Goal: Transaction & Acquisition: Obtain resource

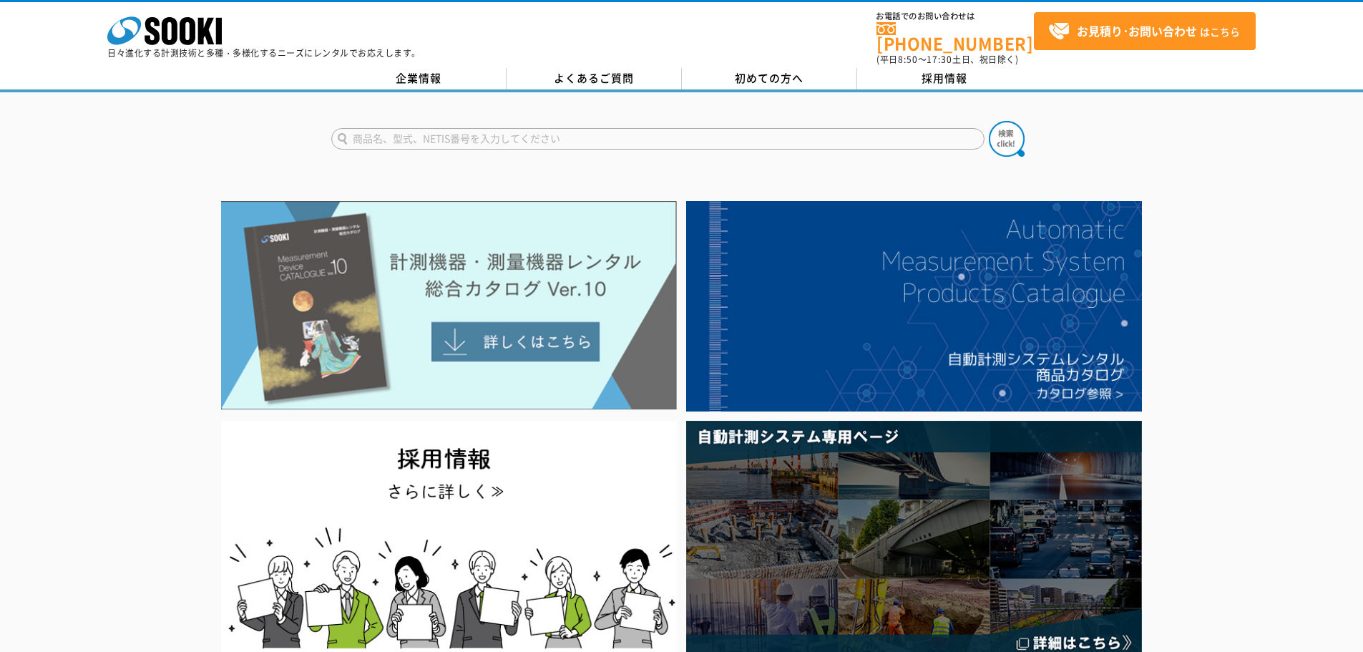
click at [504, 275] on img at bounding box center [449, 305] width 456 height 209
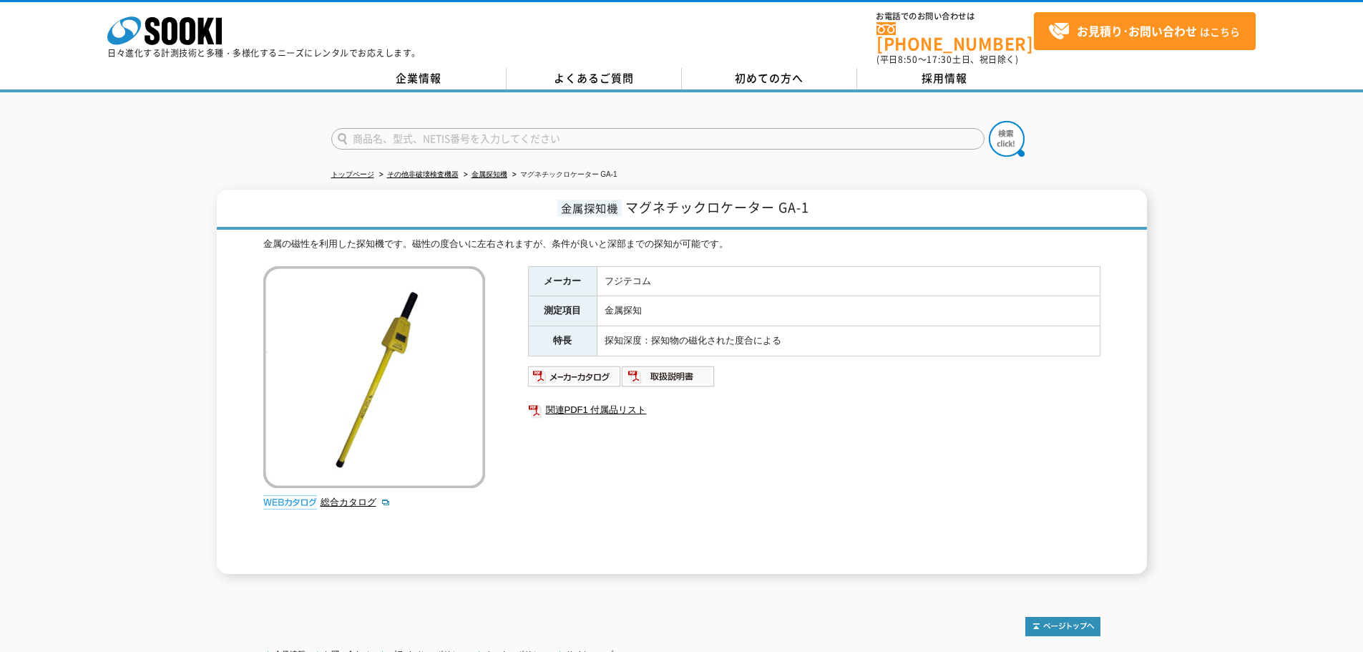
click at [574, 383] on div "メーカー フジテコム 測定項目 金属探知 特長 探知深度：探知物の磁化された度合による 関連PDF1 付属品リスト" at bounding box center [814, 420] width 572 height 308
click at [575, 373] on img at bounding box center [575, 376] width 94 height 23
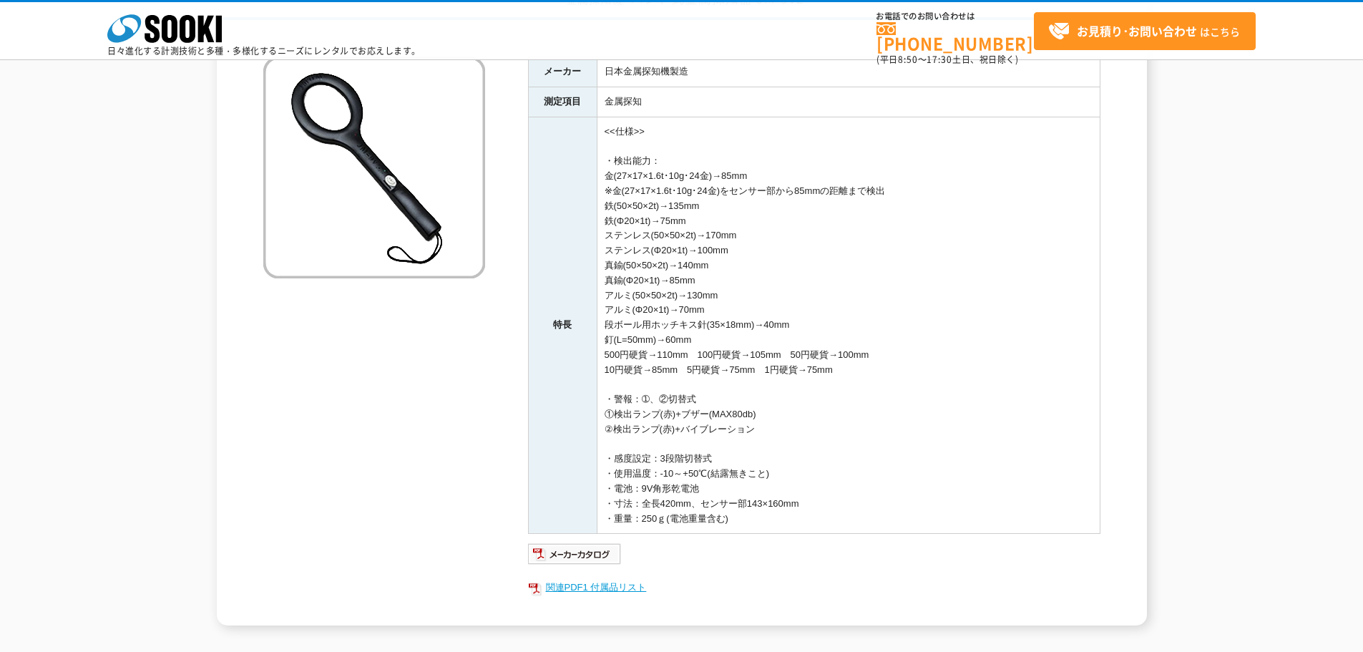
scroll to position [215, 0]
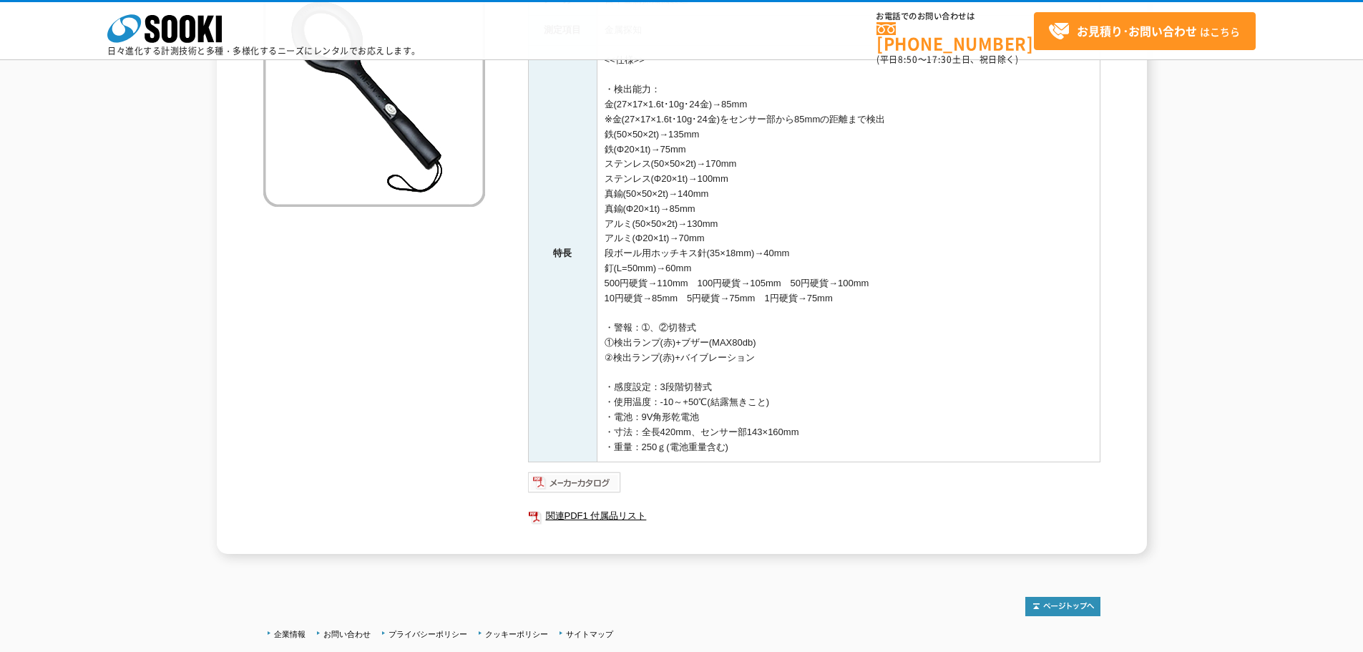
click at [578, 483] on img at bounding box center [575, 482] width 94 height 23
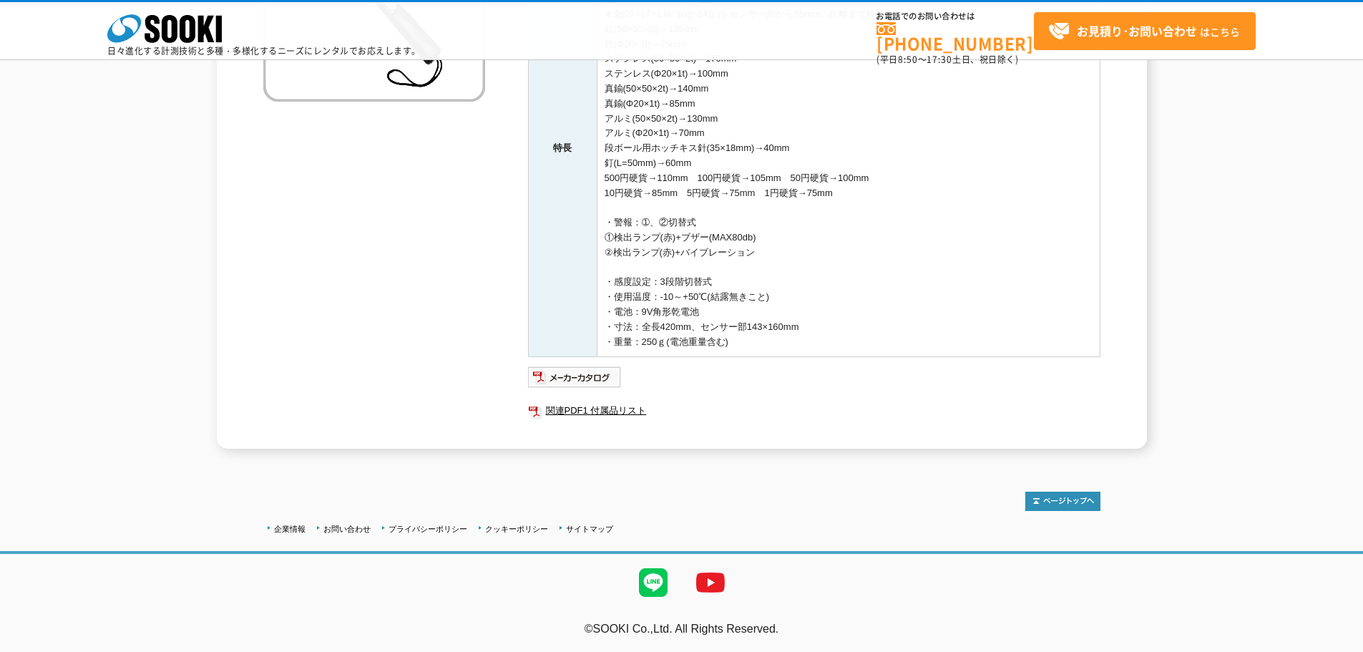
click at [600, 391] on div "メーカー 日本金属探知機製造 測定項目 金属探知 特長 <<仕様>> ・検出能力： 金(27×17×1.6t･10g･24金)→85mm ※金(27×17×1…" at bounding box center [814, 164] width 572 height 569
click at [600, 383] on img at bounding box center [575, 377] width 94 height 23
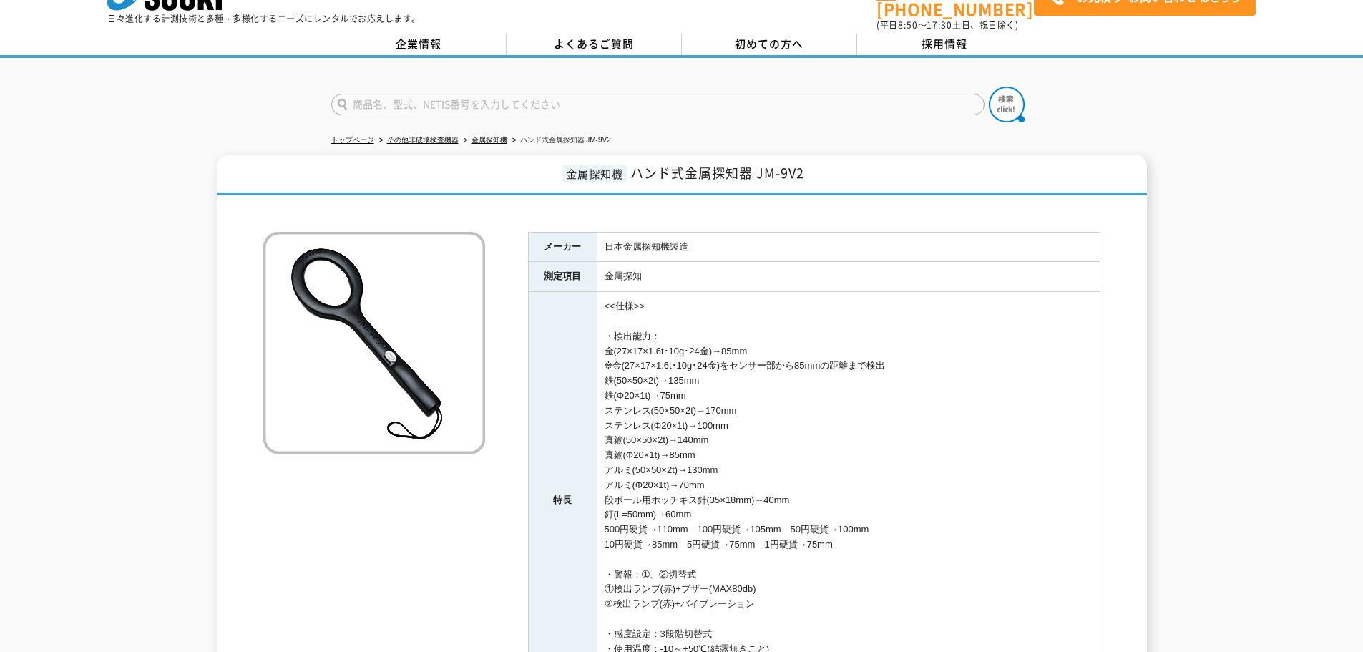
scroll to position [0, 0]
